Goal: Task Accomplishment & Management: Manage account settings

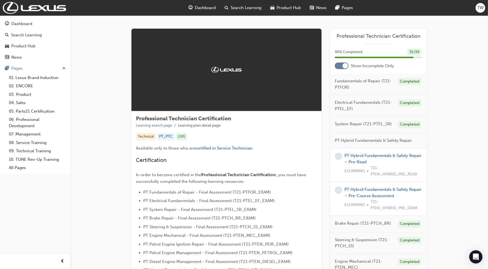
click at [480, 6] on span "TW" at bounding box center [480, 8] width 6 height 6
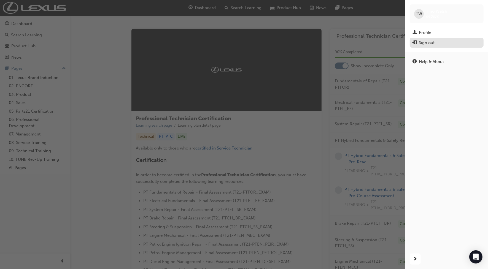
click at [440, 41] on div "Sign out" at bounding box center [447, 42] width 68 height 7
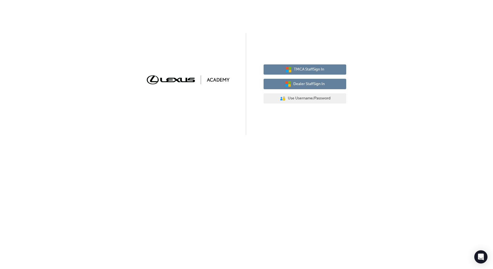
drag, startPoint x: 304, startPoint y: 66, endPoint x: 302, endPoint y: 80, distance: 13.9
click at [302, 80] on div "TMCA Staff Sign In Dealer Staff Sign In User Authentication Icon - Blue Person,…" at bounding box center [305, 84] width 83 height 48
click at [302, 80] on button "Dealer Staff Sign In" at bounding box center [305, 84] width 83 height 10
